Goal: Information Seeking & Learning: Stay updated

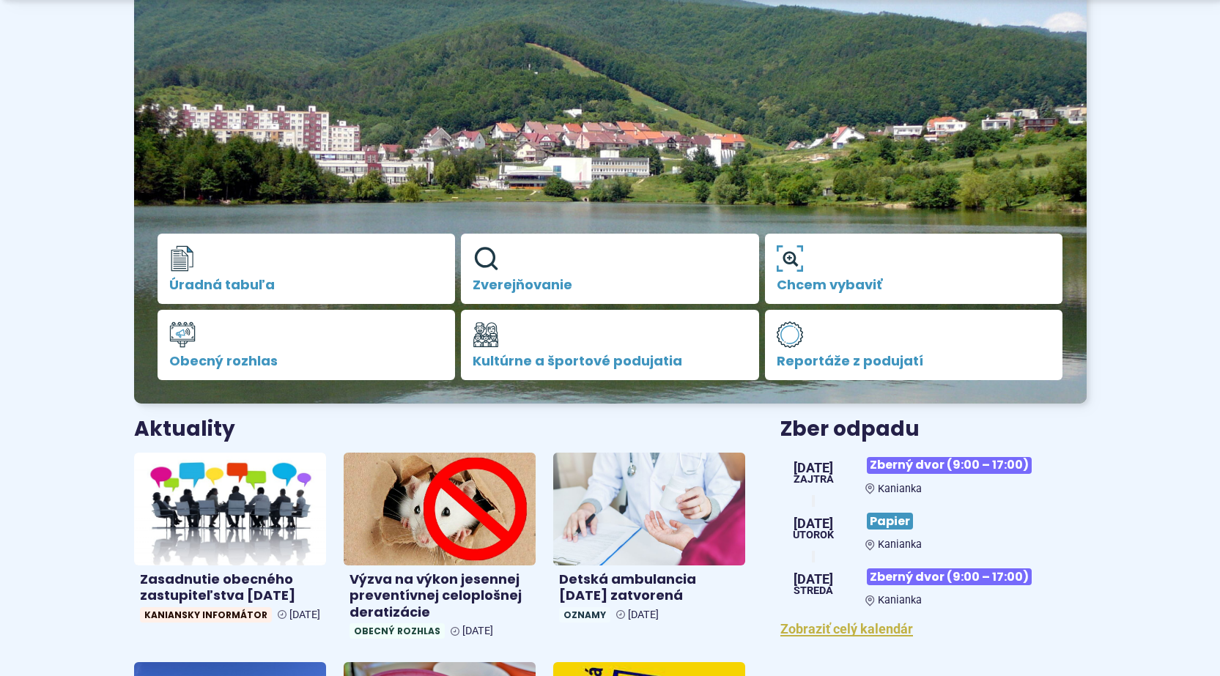
scroll to position [220, 0]
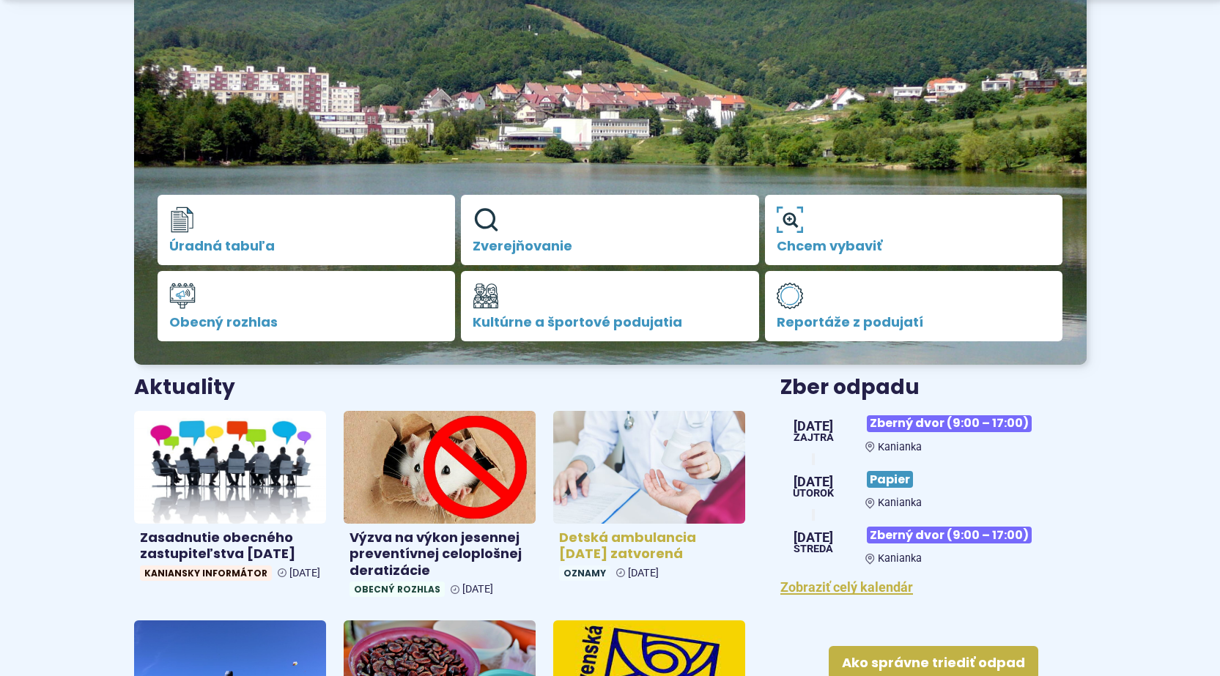
click at [648, 552] on h4 "Detská ambulancia [DATE] zatvorená" at bounding box center [649, 546] width 180 height 33
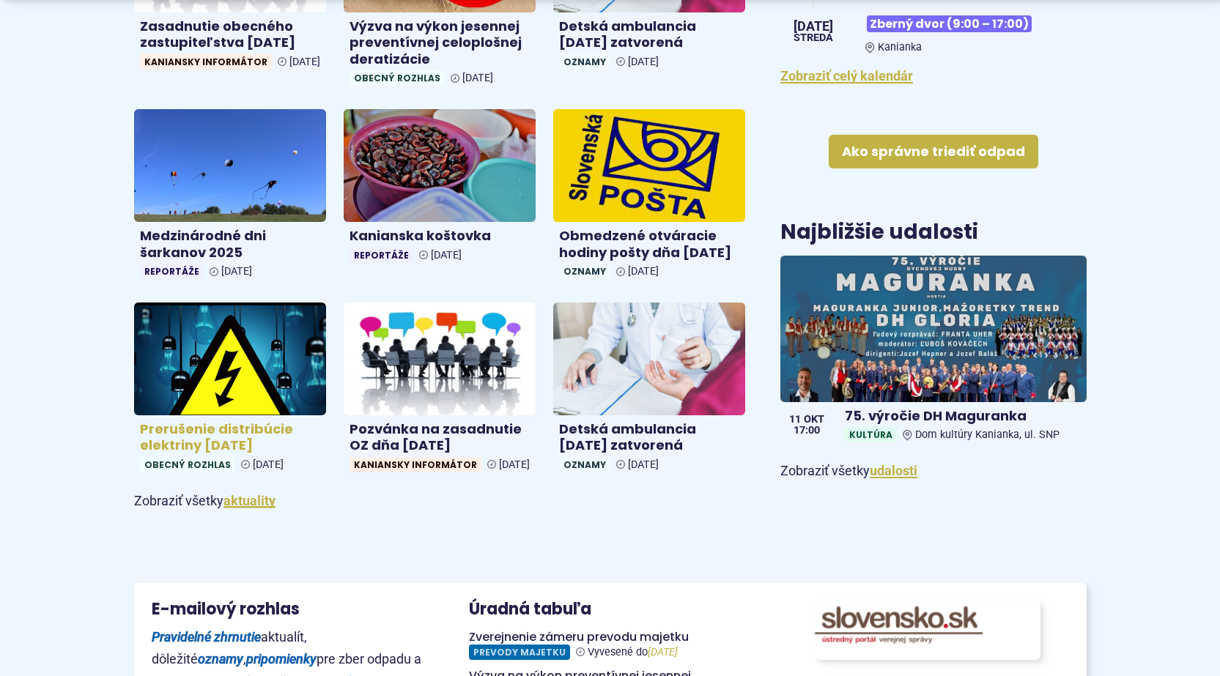
scroll to position [732, 0]
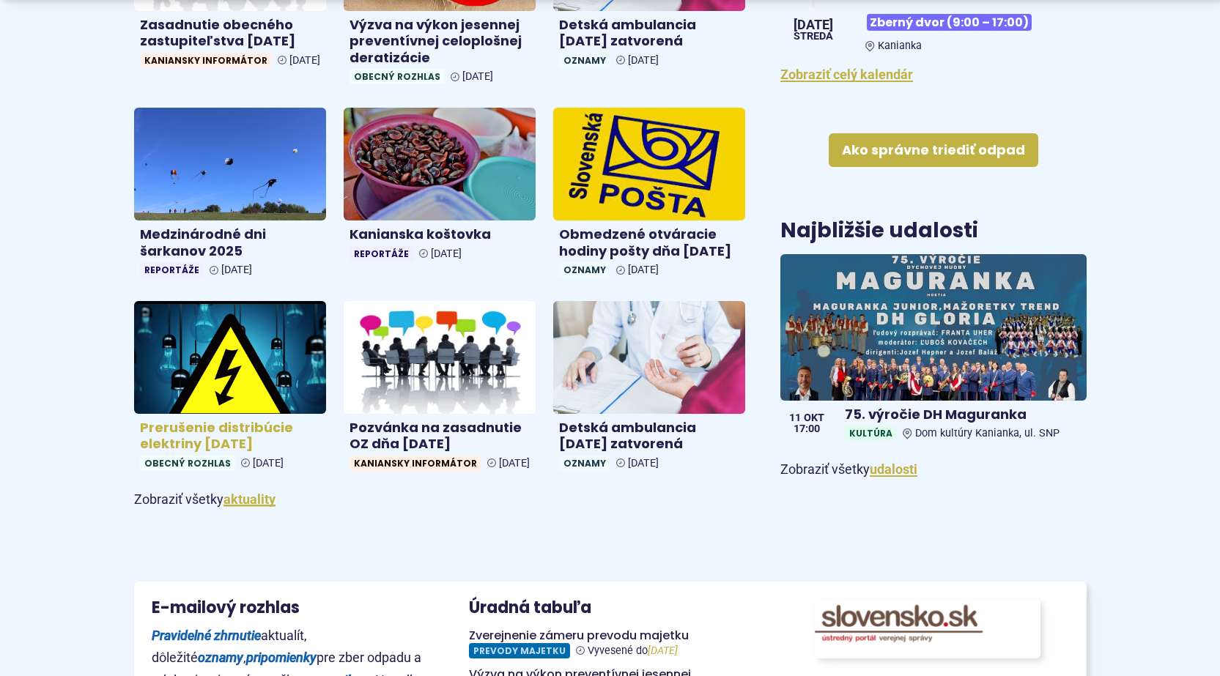
click at [249, 450] on h4 "Prerušenie distribúcie elektriny [DATE]" at bounding box center [230, 436] width 180 height 33
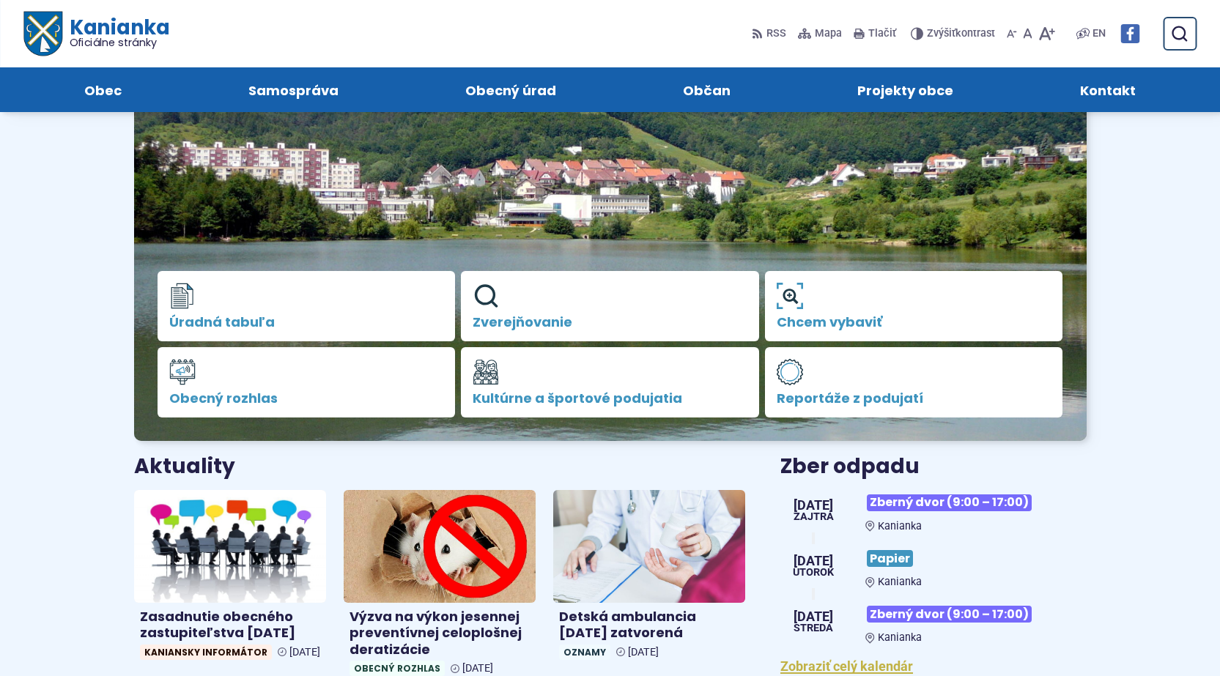
scroll to position [0, 0]
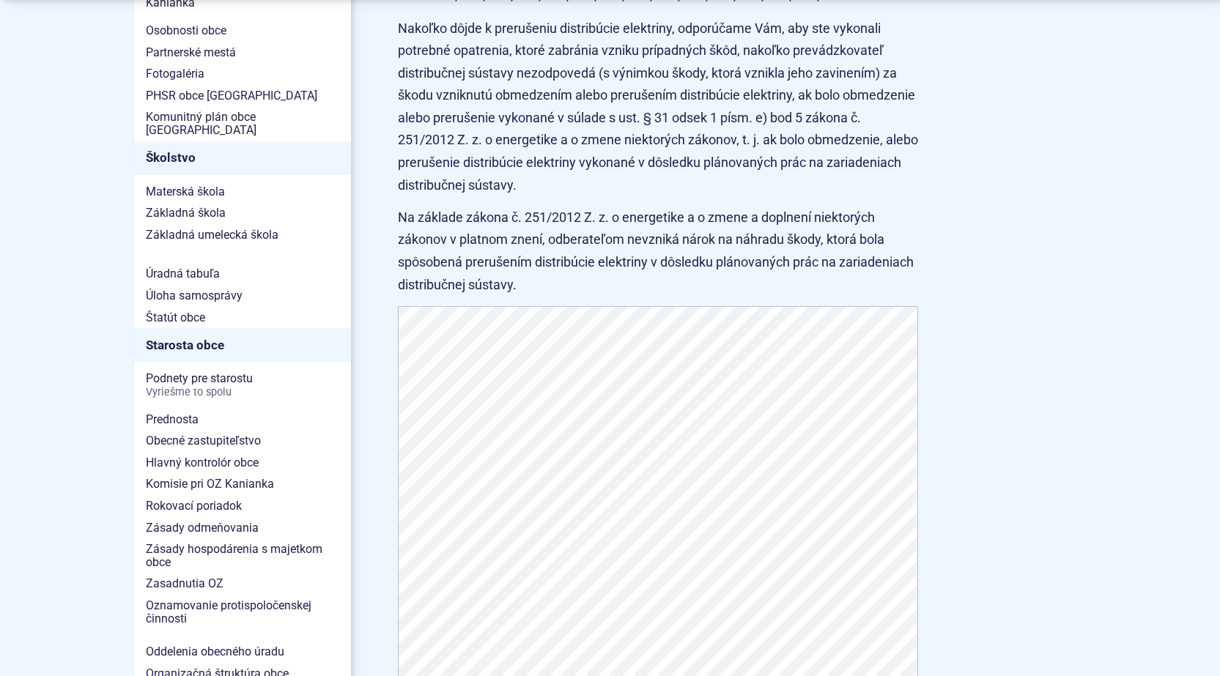
scroll to position [879, 0]
